Goal: Transaction & Acquisition: Purchase product/service

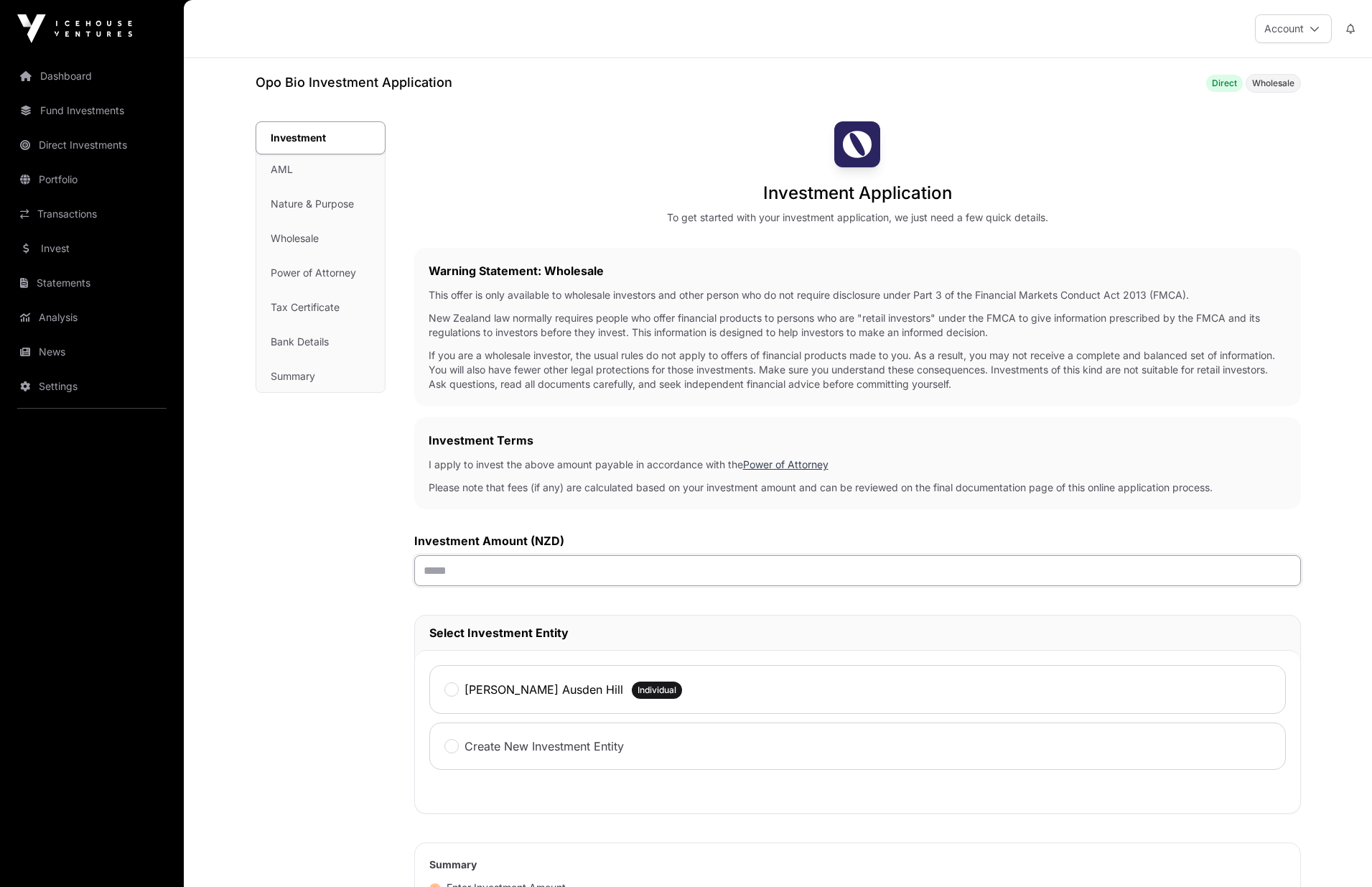
click at [513, 581] on input "text" at bounding box center [858, 570] width 887 height 31
type input "******"
click at [466, 681] on div "[PERSON_NAME] Ausden Hill Individual" at bounding box center [857, 689] width 856 height 49
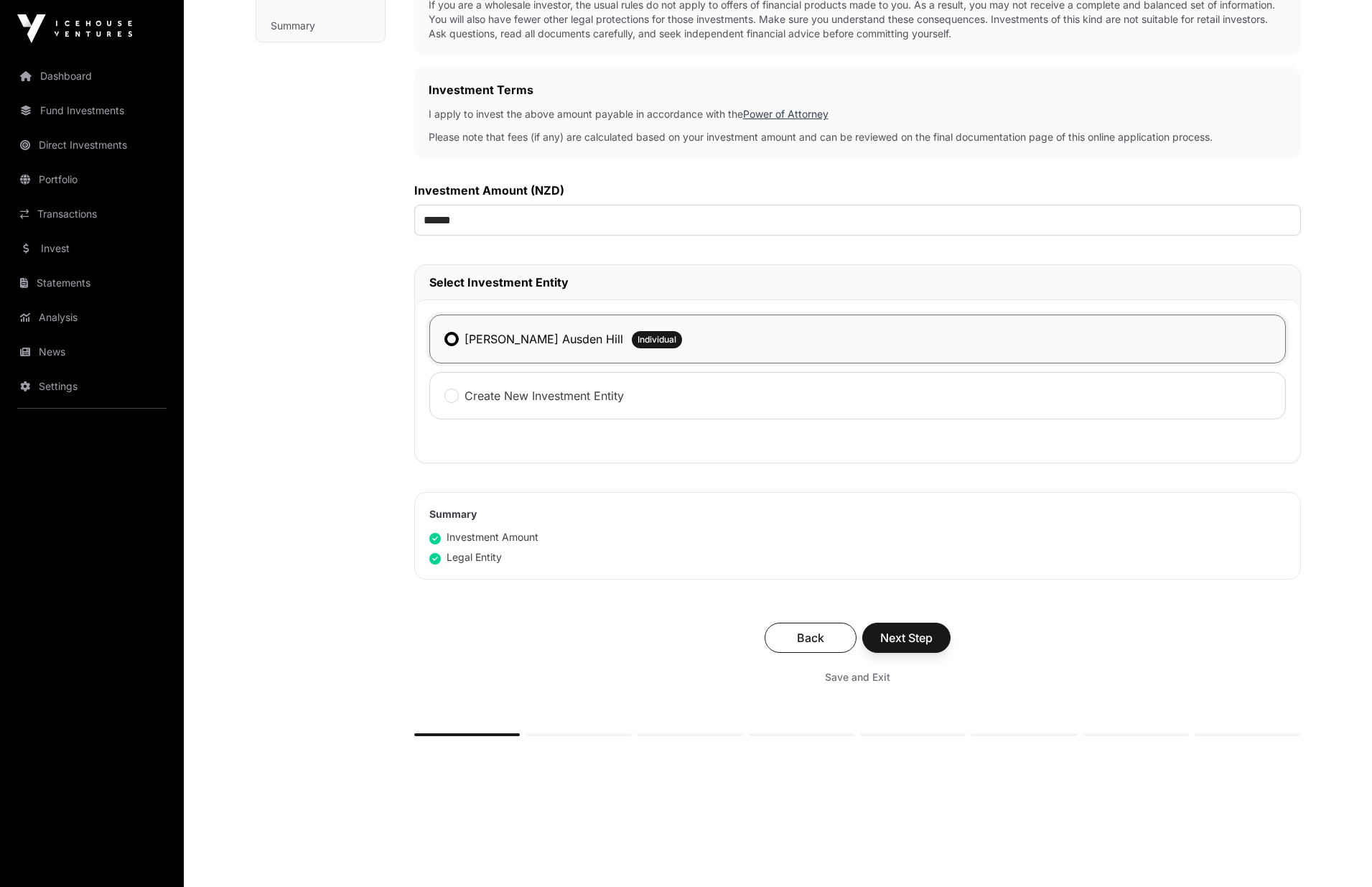
scroll to position [359, 0]
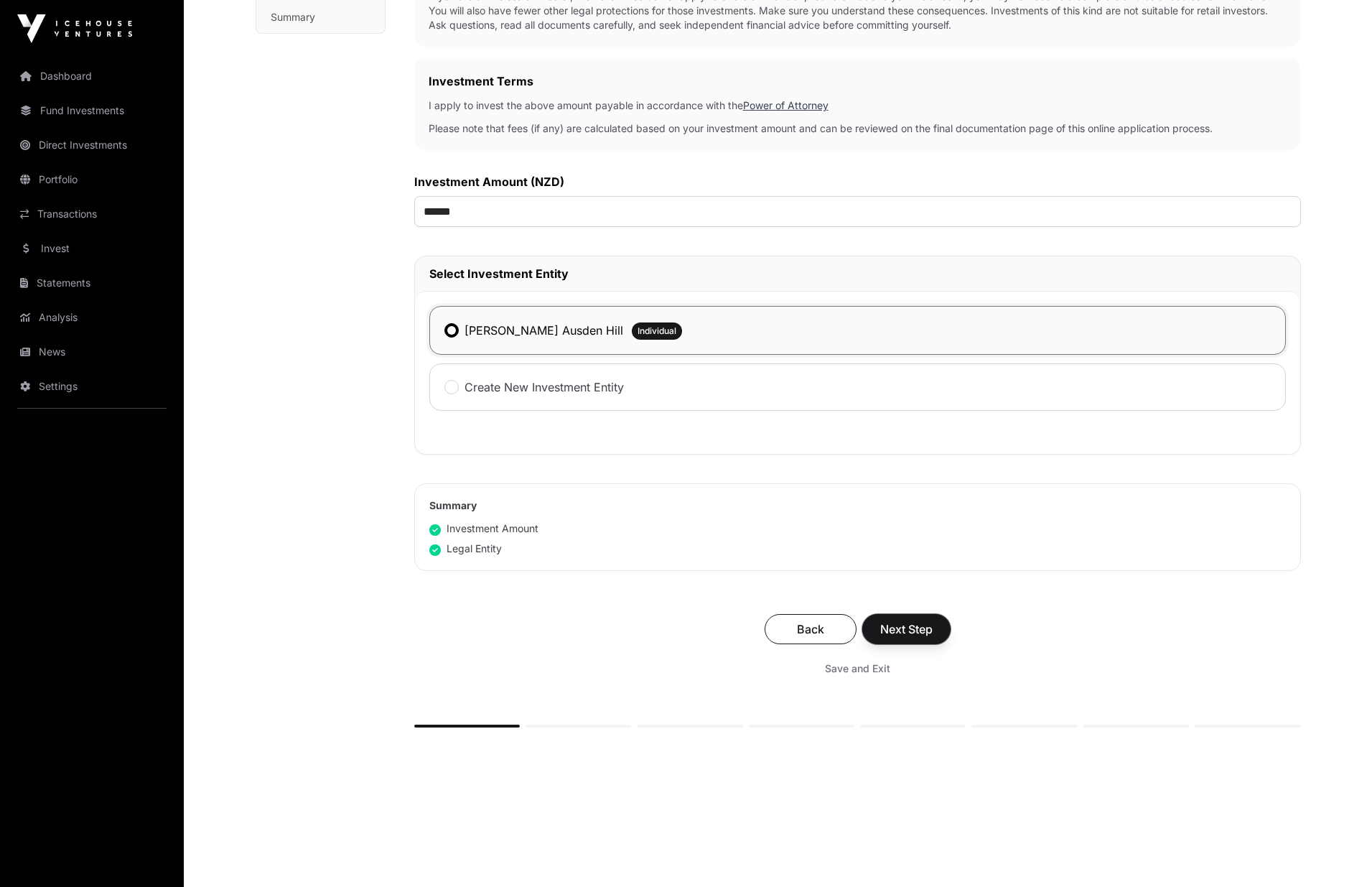
click at [930, 636] on span "Next Step" at bounding box center [906, 629] width 52 height 18
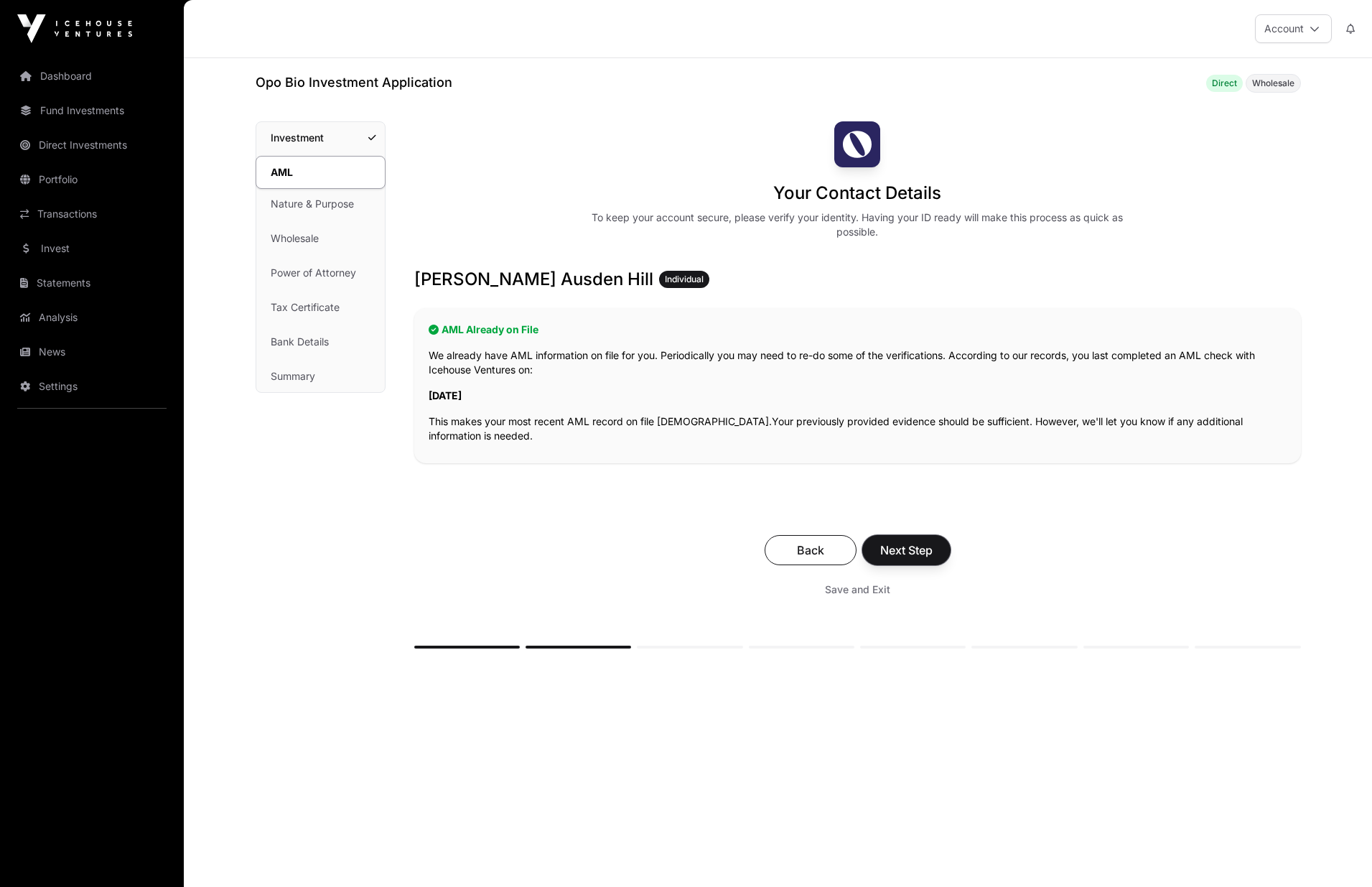
click at [915, 540] on button "Next Step" at bounding box center [906, 550] width 88 height 30
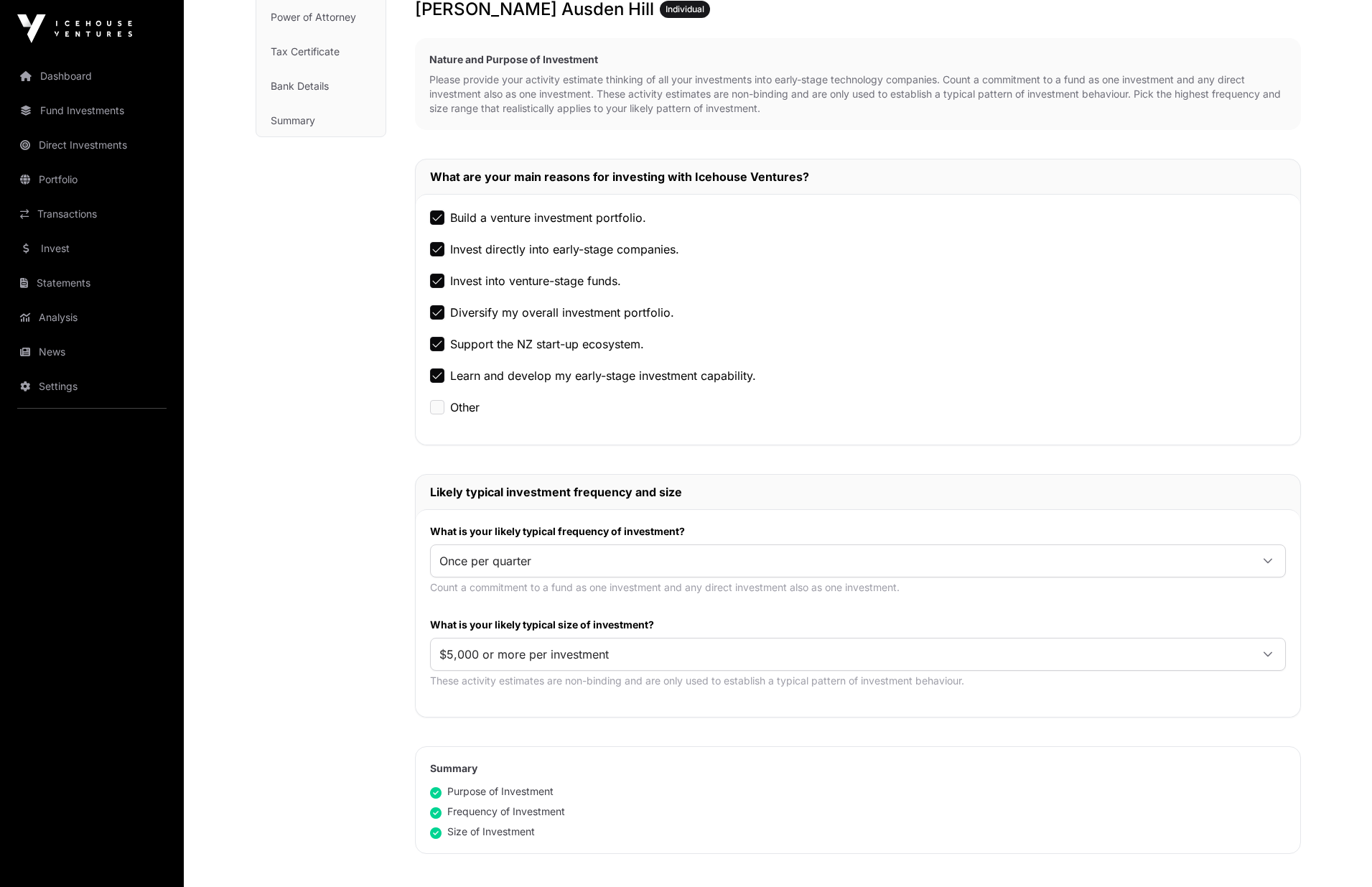
scroll to position [359, 0]
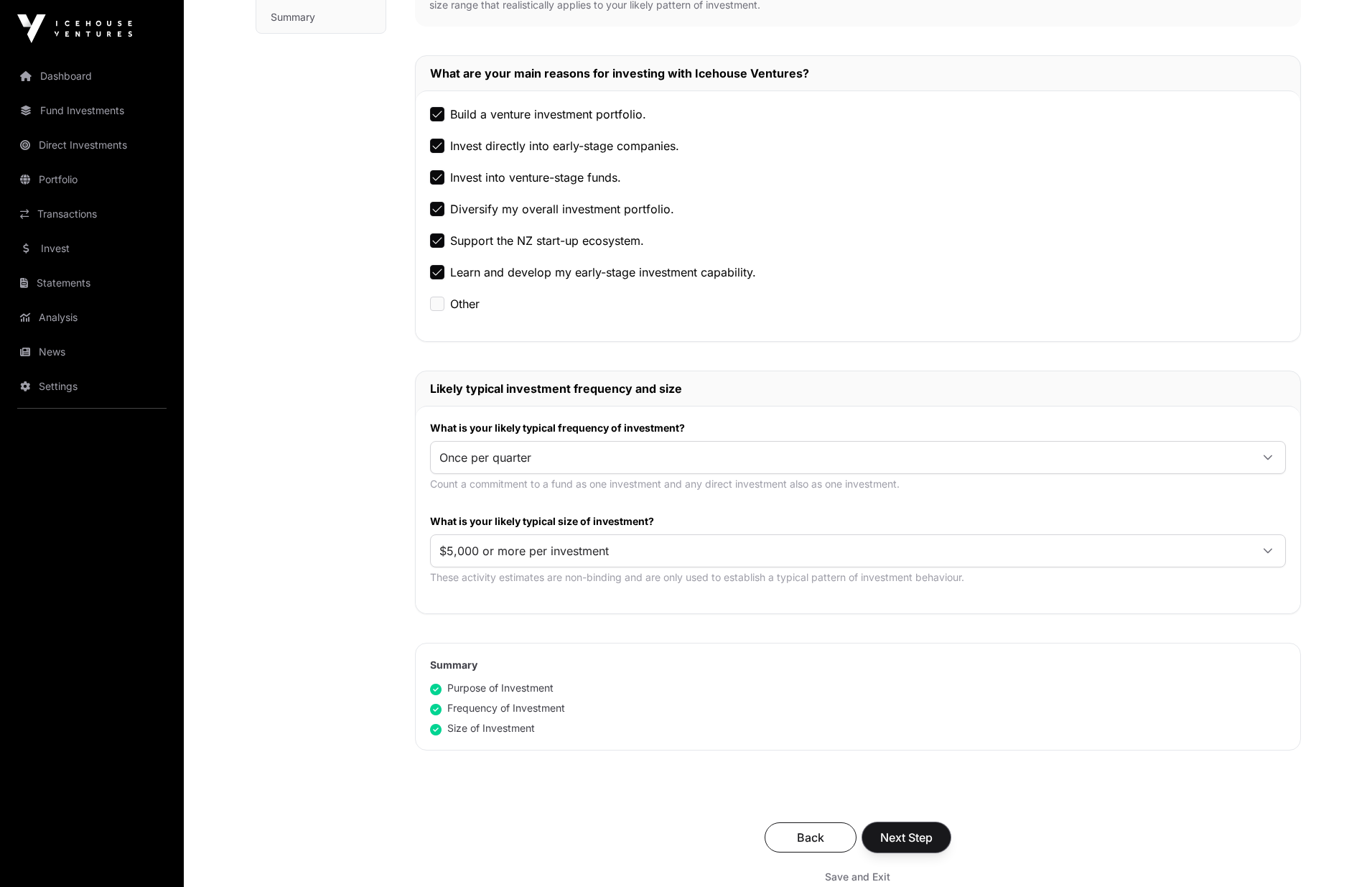
click at [917, 842] on span "Next Step" at bounding box center [906, 837] width 52 height 18
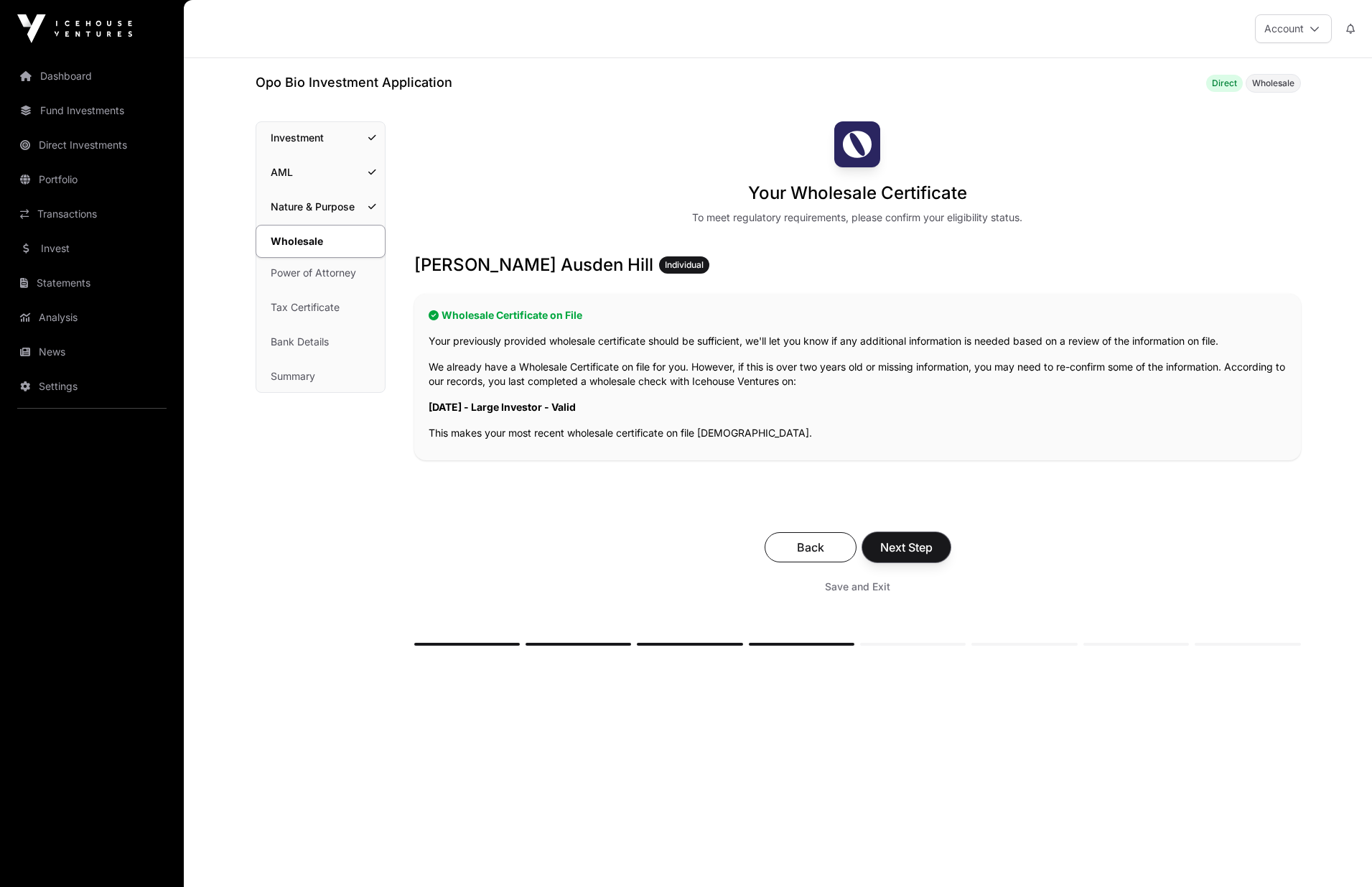
click at [914, 552] on span "Next Step" at bounding box center [906, 548] width 52 height 18
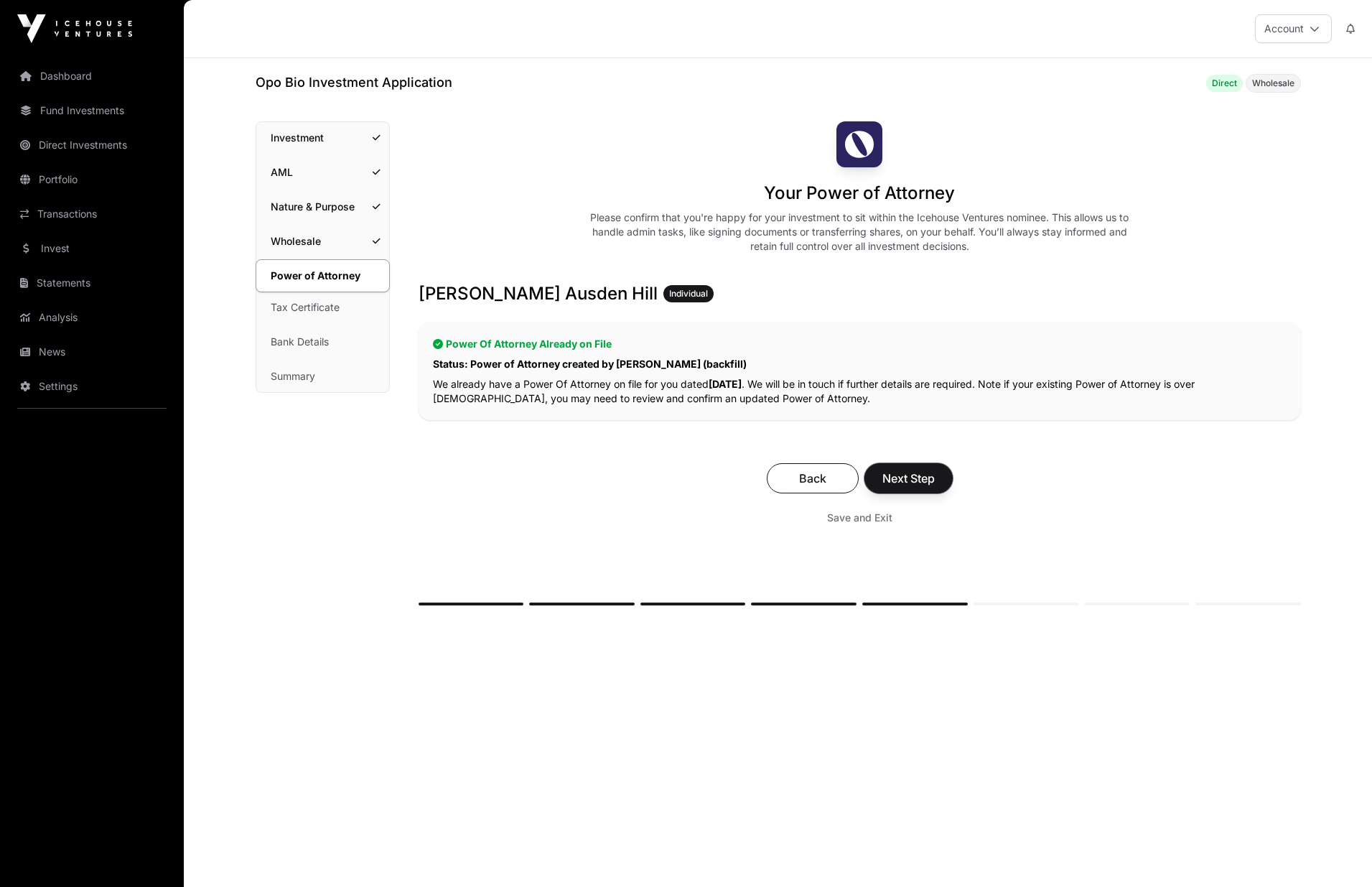
click at [921, 476] on span "Next Step" at bounding box center [908, 479] width 52 height 18
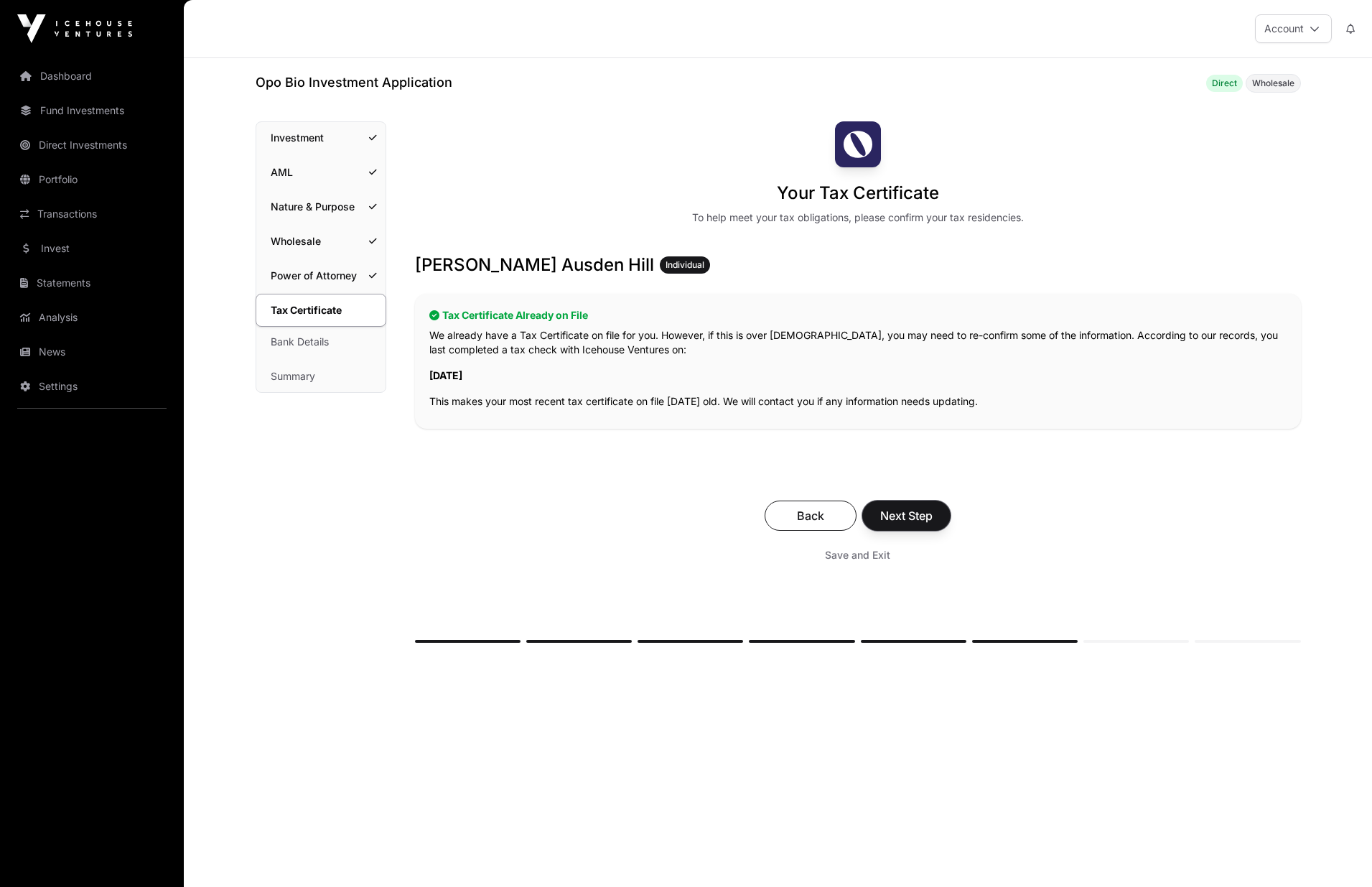
click at [917, 516] on span "Next Step" at bounding box center [906, 516] width 52 height 18
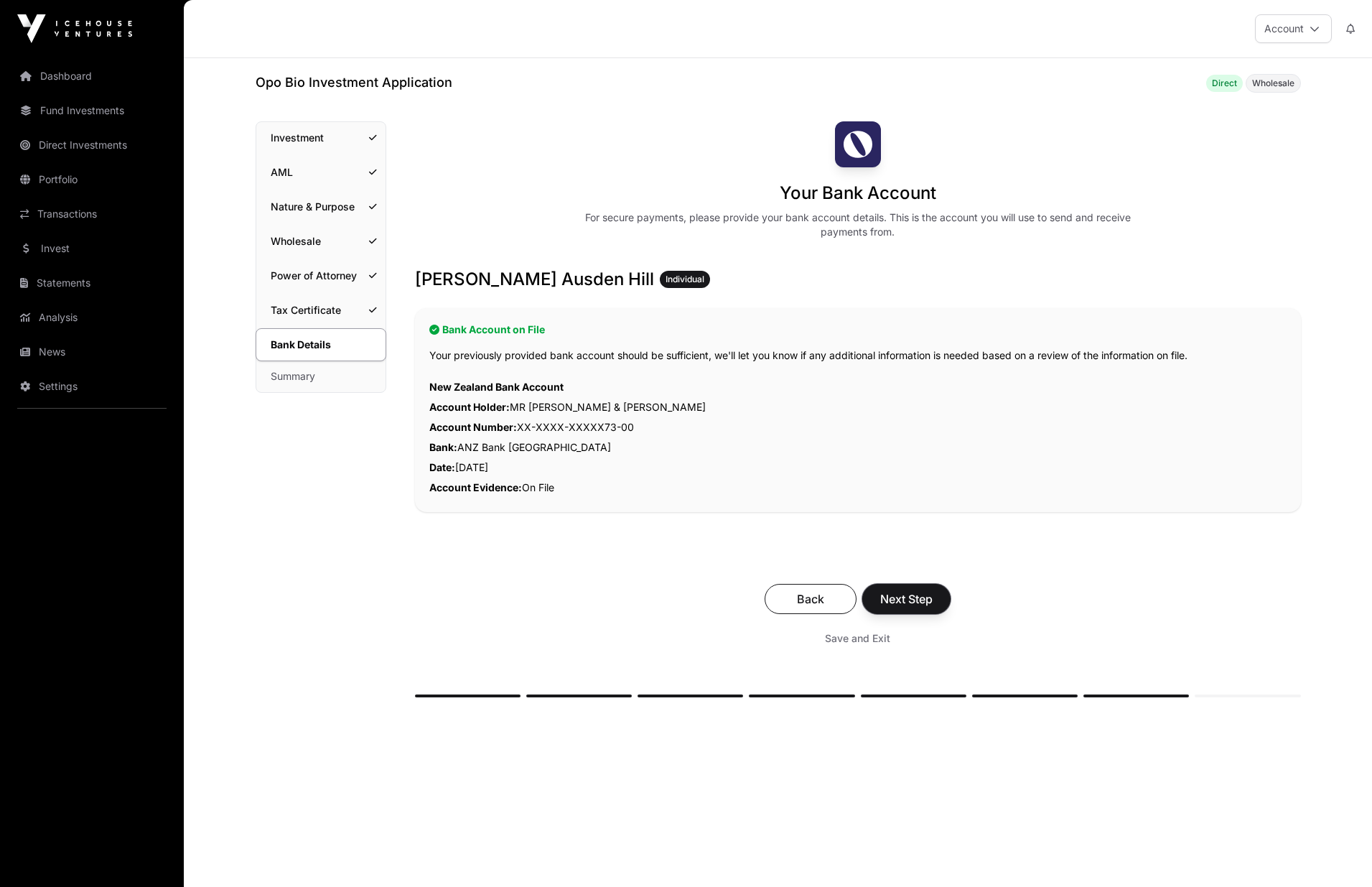
click at [910, 591] on span "Next Step" at bounding box center [906, 599] width 52 height 18
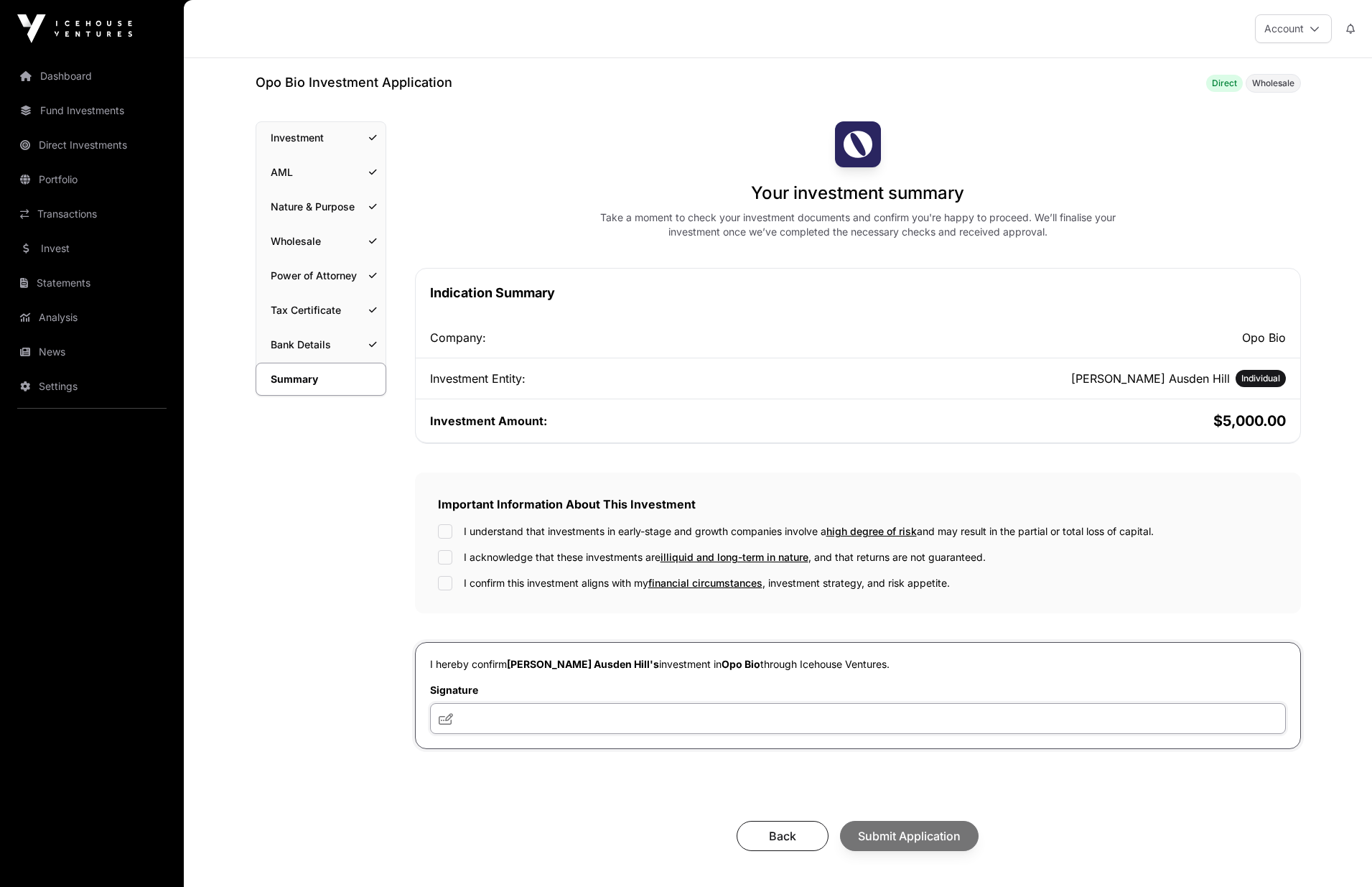
click at [525, 724] on input "text" at bounding box center [857, 718] width 856 height 31
type input "***"
click at [911, 828] on button "Submit Application" at bounding box center [909, 836] width 138 height 30
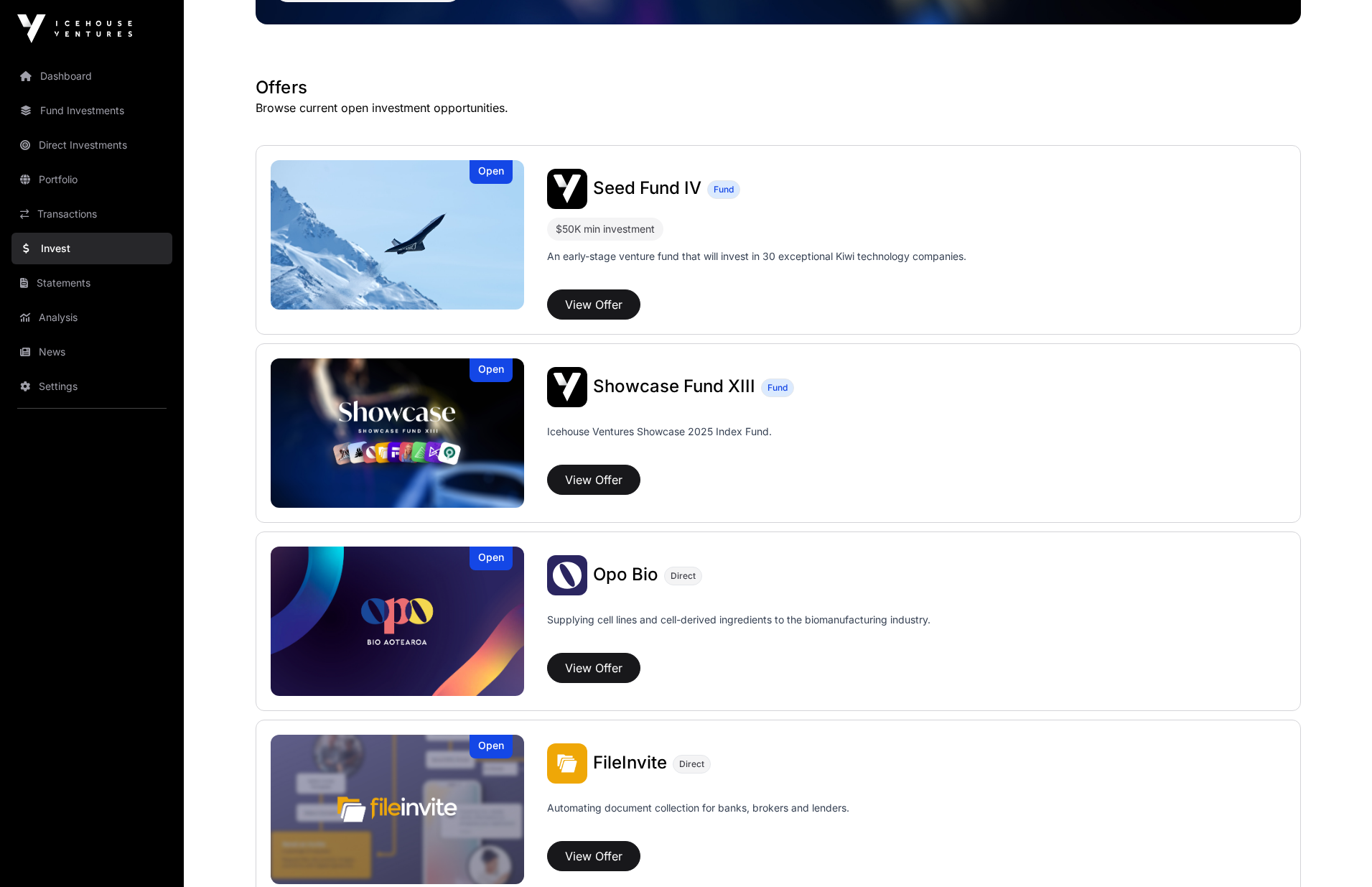
scroll to position [503, 0]
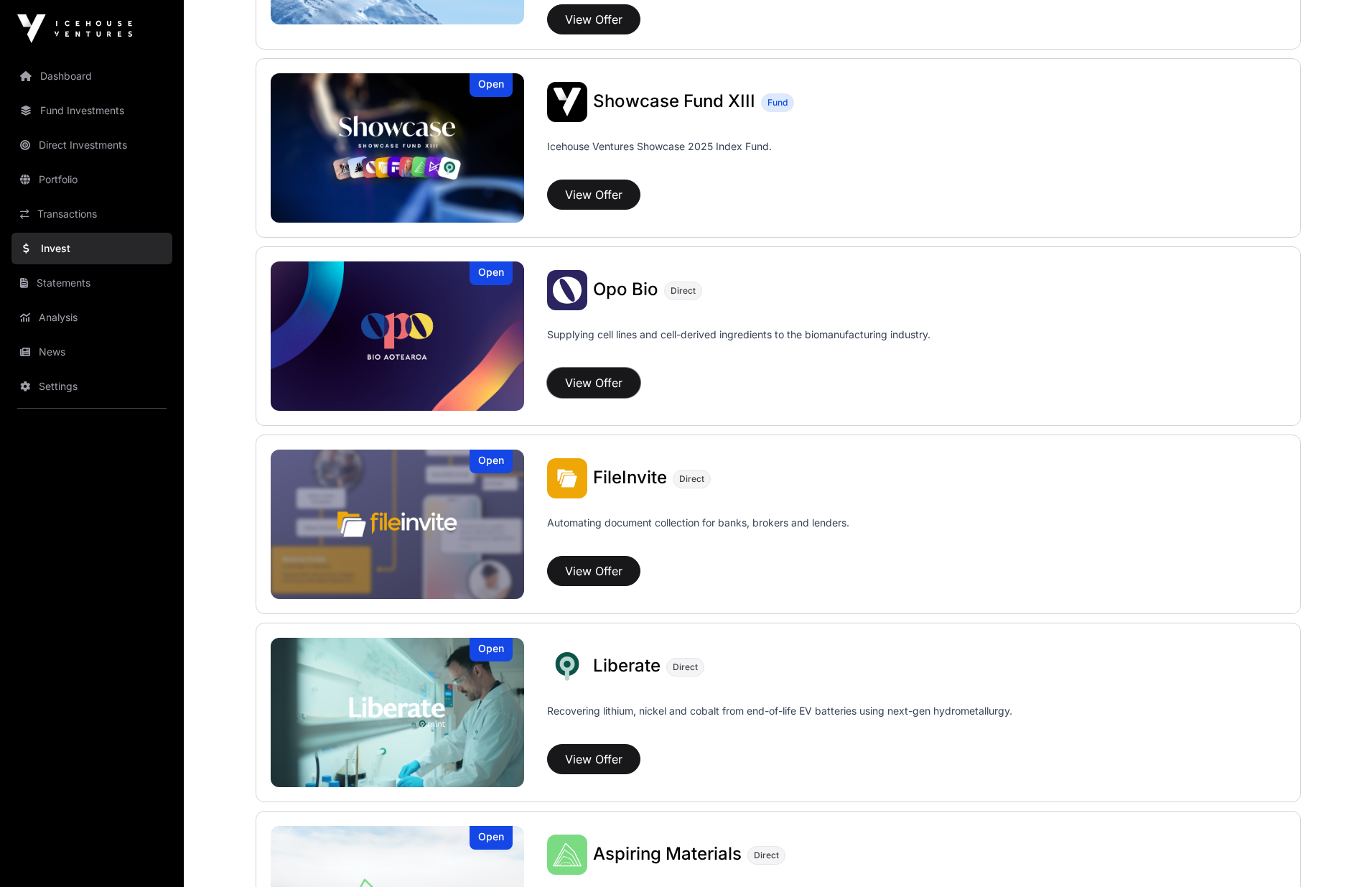
click at [598, 383] on button "View Offer" at bounding box center [593, 383] width 94 height 30
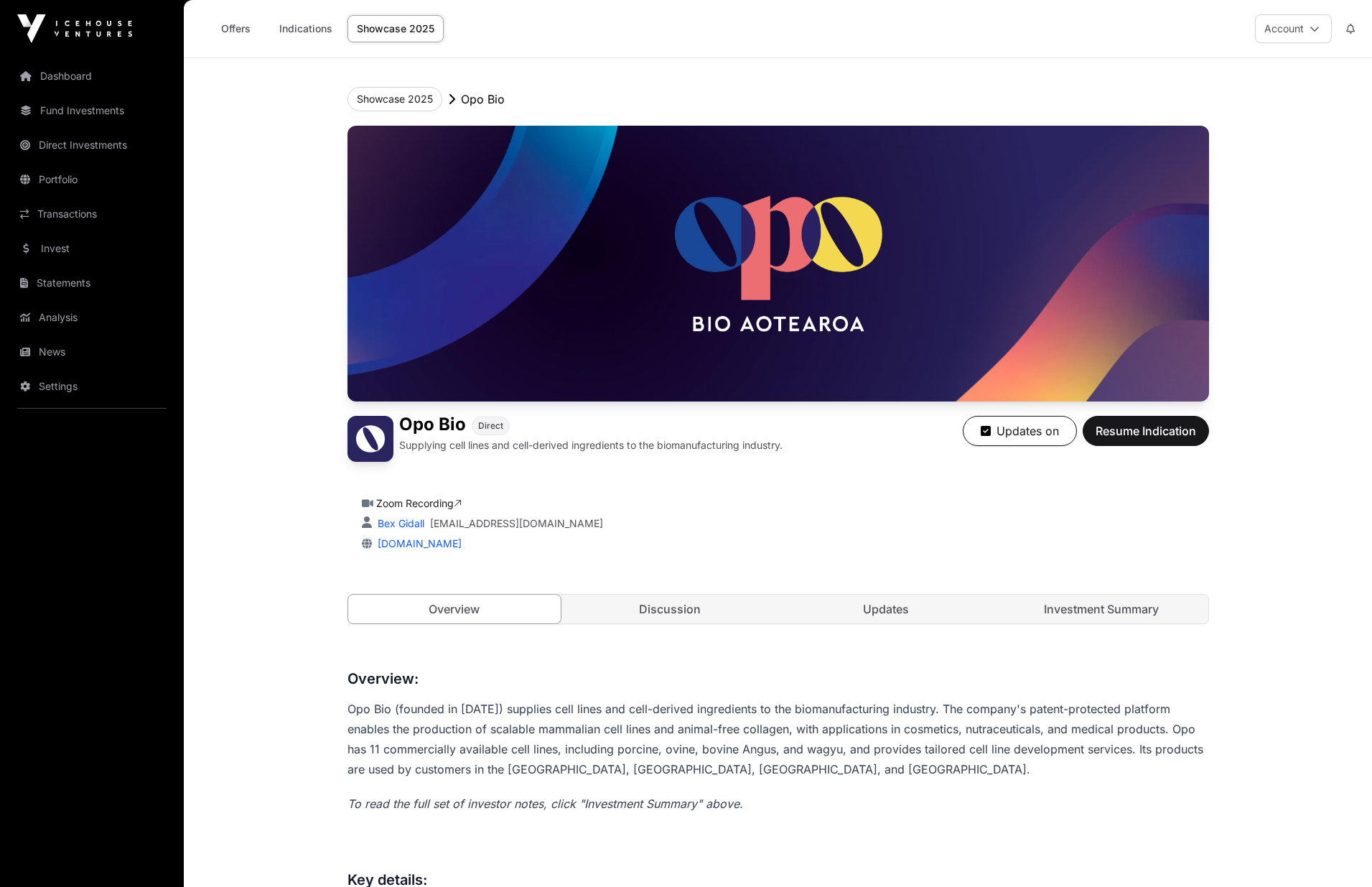
click at [888, 604] on link "Updates" at bounding box center [886, 609] width 213 height 29
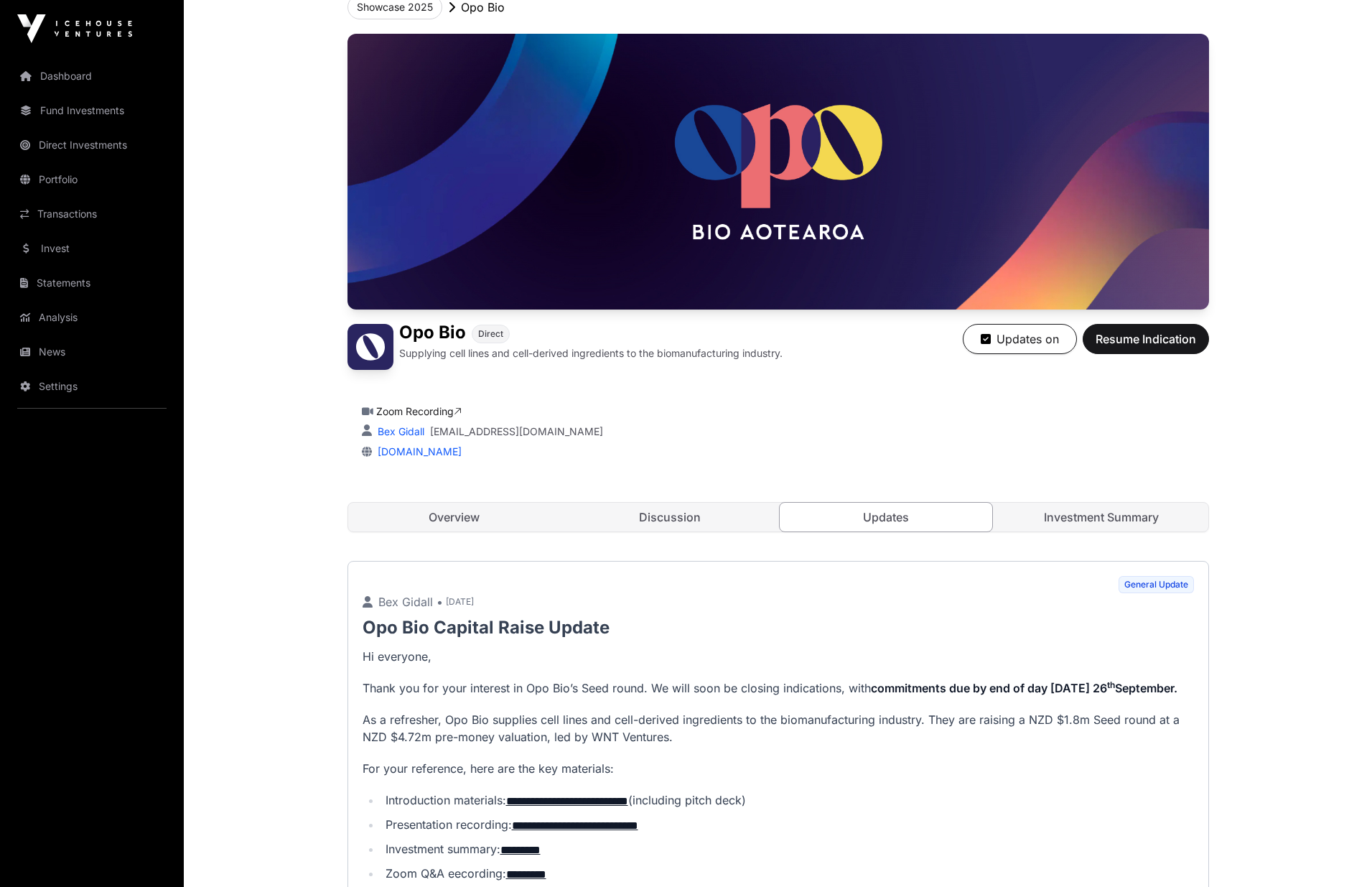
scroll to position [287, 0]
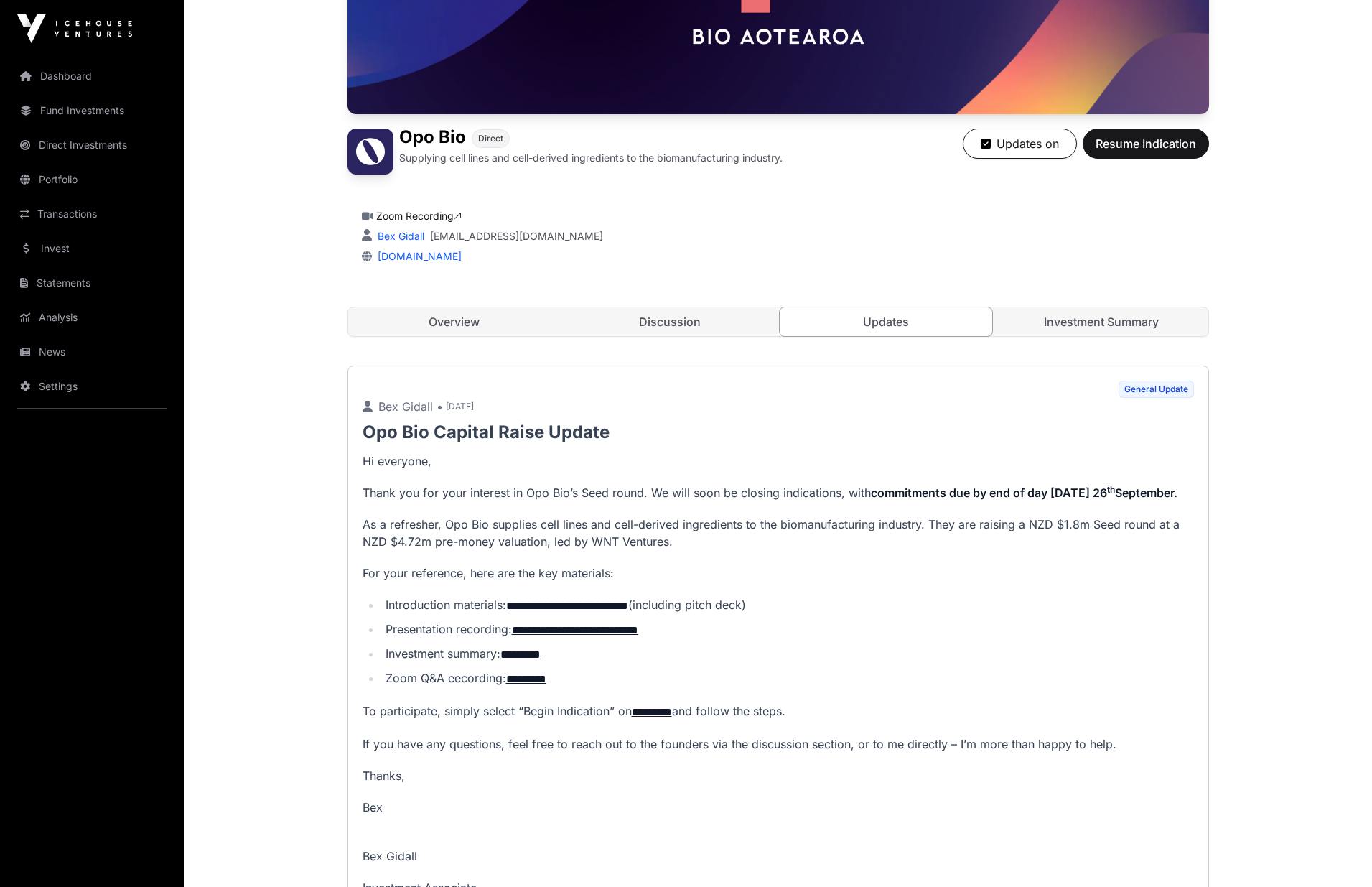
click at [1069, 312] on link "Investment Summary" at bounding box center [1101, 322] width 213 height 29
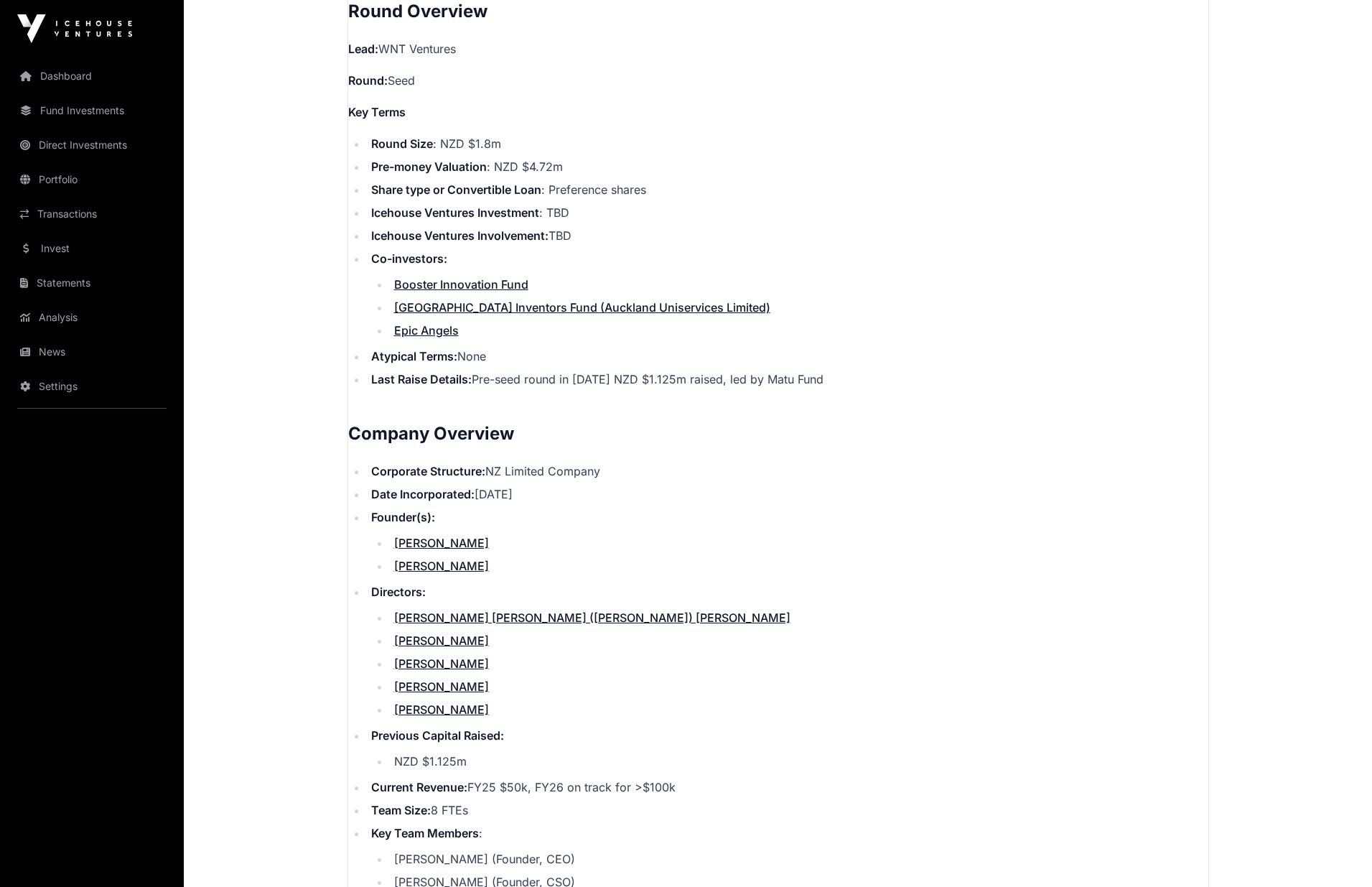
scroll to position [946, 0]
